Goal: Task Accomplishment & Management: Manage account settings

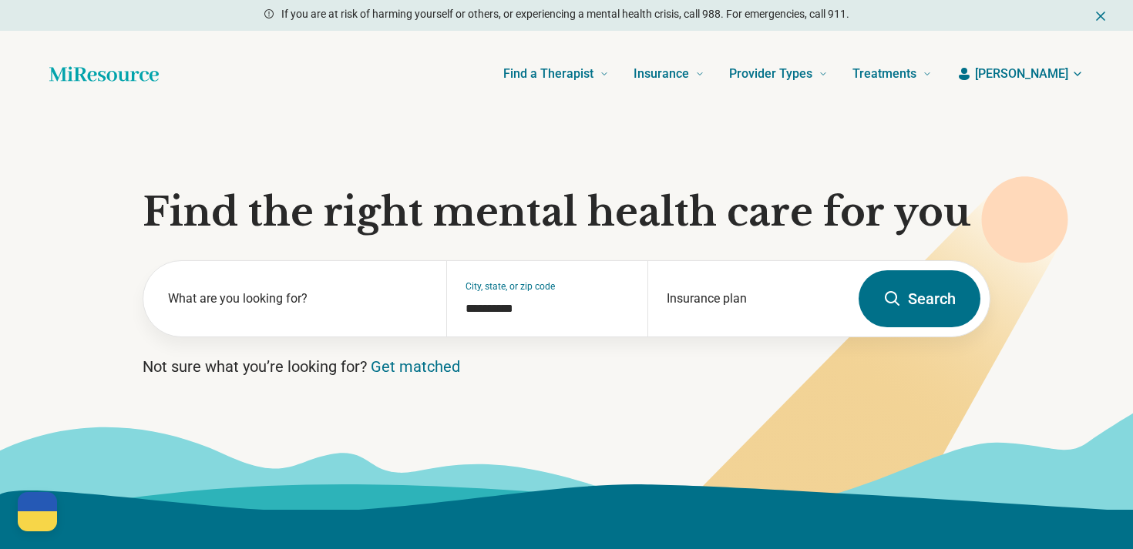
click at [1060, 74] on span "[PERSON_NAME]" at bounding box center [1021, 74] width 93 height 18
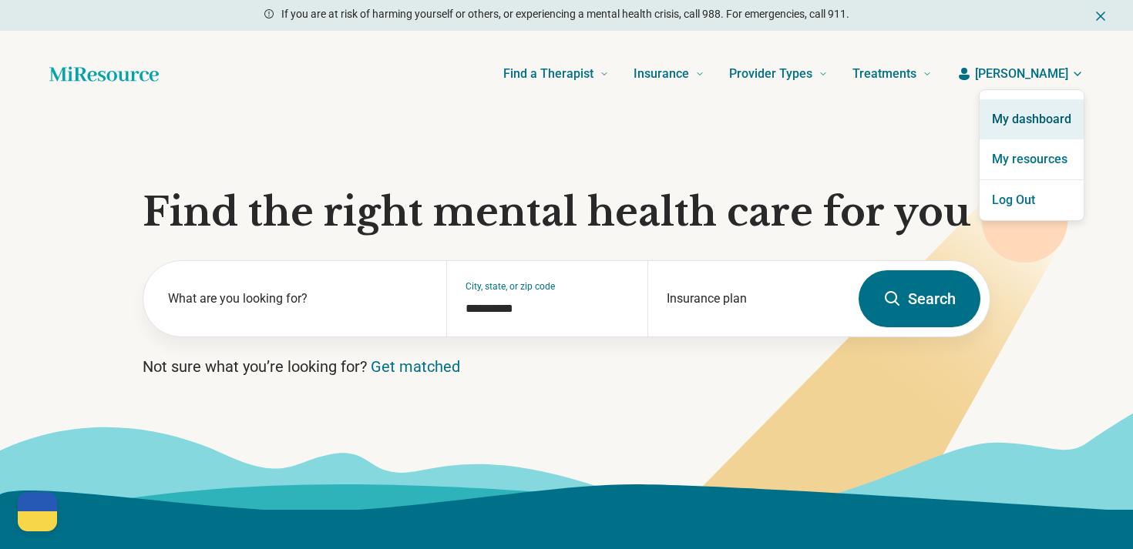
click at [1032, 121] on link "My dashboard" at bounding box center [1031, 119] width 104 height 40
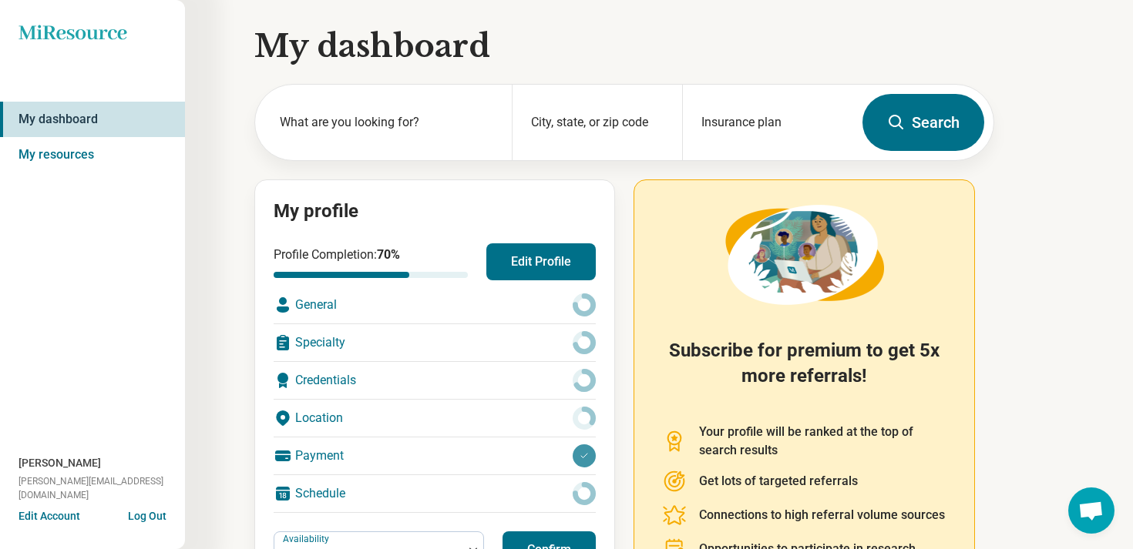
click at [559, 267] on button "Edit Profile" at bounding box center [540, 261] width 109 height 37
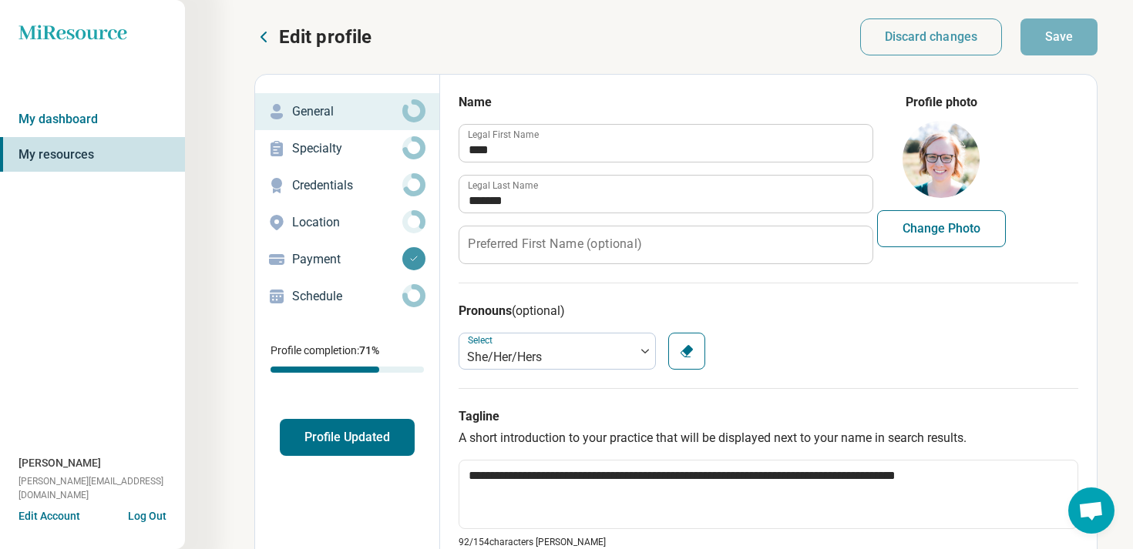
click at [305, 446] on button "Profile Updated" at bounding box center [347, 437] width 135 height 37
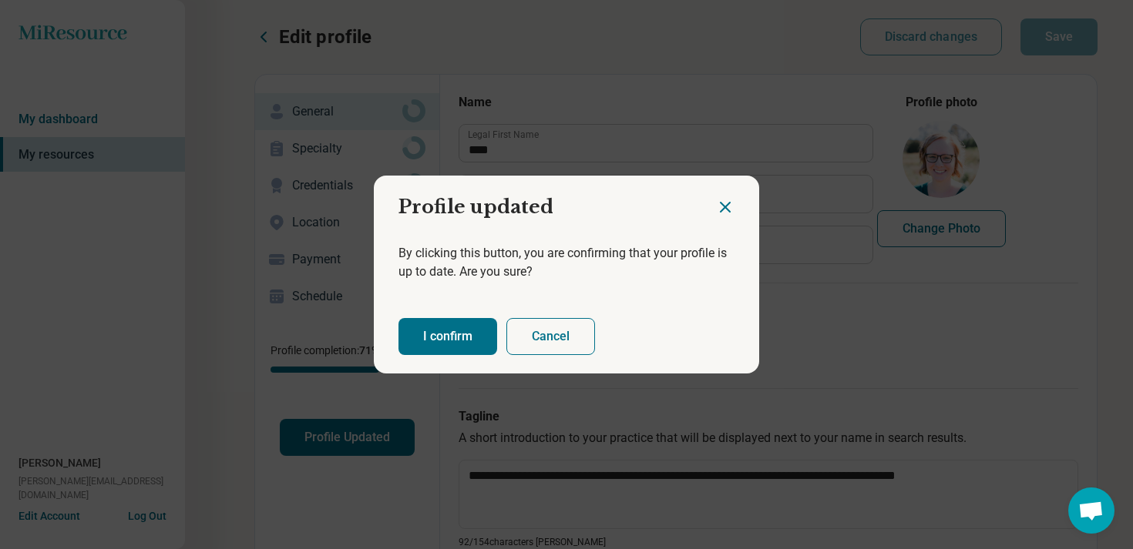
click at [428, 350] on button "I confirm" at bounding box center [447, 336] width 99 height 37
